Goal: Transaction & Acquisition: Purchase product/service

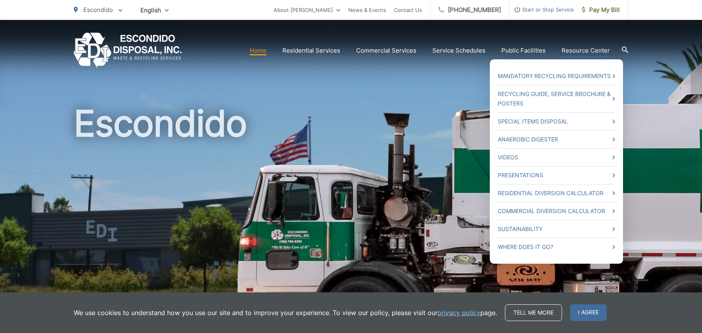
scroll to position [40, 0]
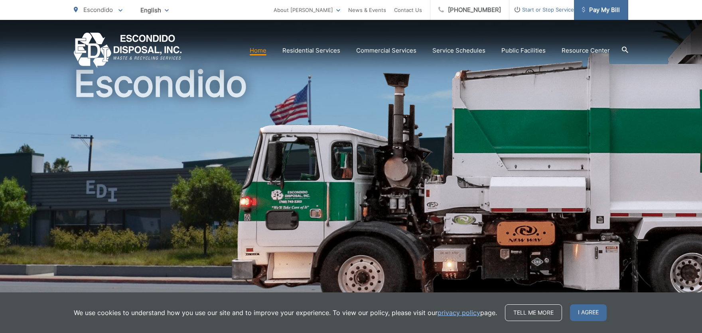
click at [592, 7] on span "Pay My Bill" at bounding box center [601, 10] width 38 height 10
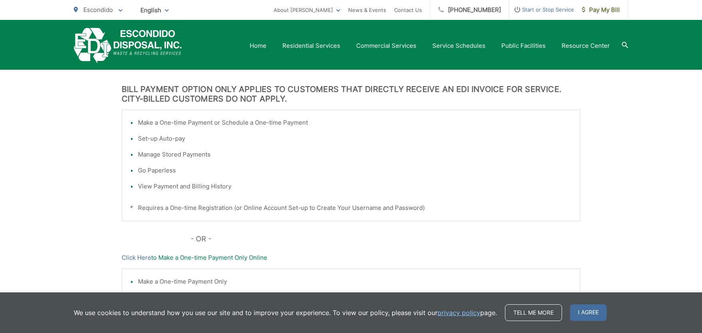
scroll to position [148, 0]
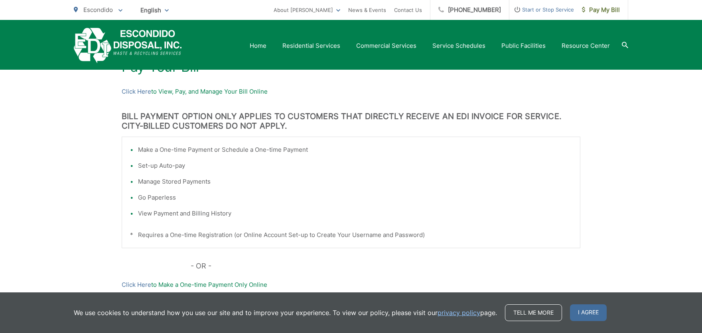
click at [245, 118] on h3 "BILL PAYMENT OPTION ONLY APPLIES TO CUSTOMERS THAT DIRECTLY RECEIVE AN EDI INVO…" at bounding box center [351, 121] width 458 height 19
click at [170, 91] on p "Click Here to View, Pay, and Manage Your Bill Online" at bounding box center [351, 92] width 458 height 10
click at [144, 92] on link "Click Here" at bounding box center [137, 92] width 30 height 10
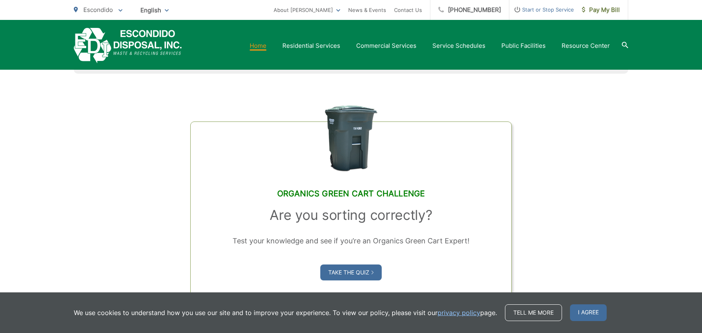
scroll to position [598, 0]
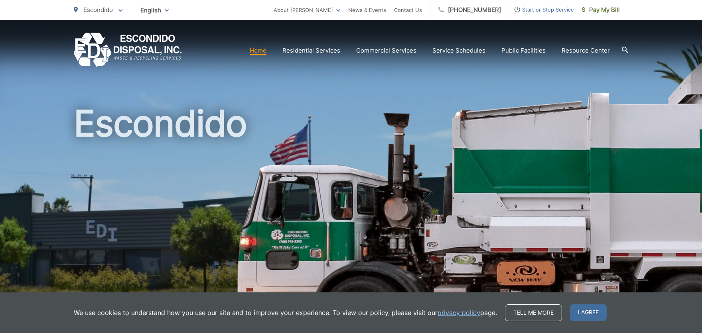
click at [113, 8] on span "Escondido" at bounding box center [98, 10] width 30 height 8
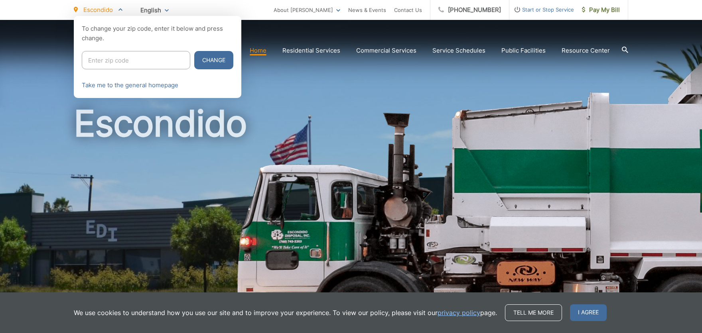
click at [116, 57] on input "Enter zip code" at bounding box center [136, 60] width 108 height 18
type input "92025"
click at [195, 57] on button "Change" at bounding box center [213, 60] width 39 height 18
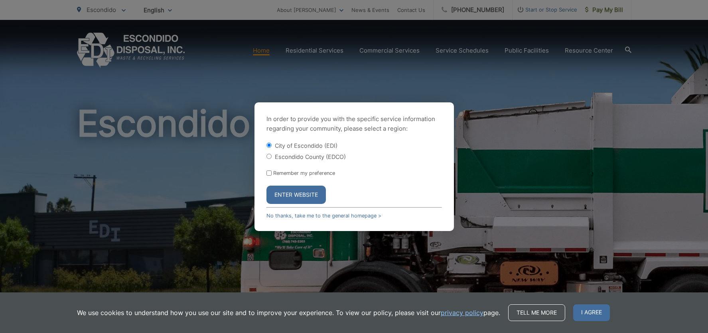
click at [268, 155] on input "Escondido County (EDCO)" at bounding box center [268, 156] width 5 height 5
radio input "true"
click at [287, 196] on button "Enter Website" at bounding box center [295, 195] width 59 height 18
